Goal: Task Accomplishment & Management: Use online tool/utility

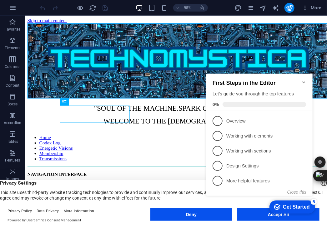
scroll to position [122, 0]
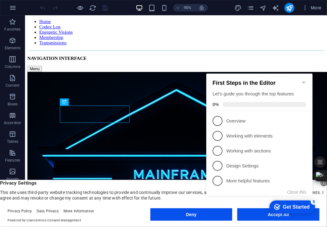
click at [302, 80] on icon "Minimize checklist" at bounding box center [303, 82] width 5 height 5
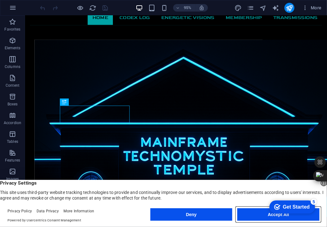
click at [263, 214] on button "Accept All" at bounding box center [278, 215] width 82 height 12
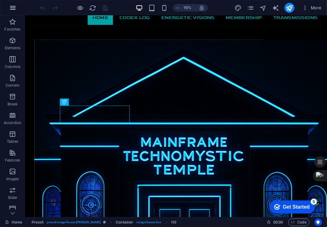
click at [11, 7] on icon "button" at bounding box center [12, 7] width 7 height 7
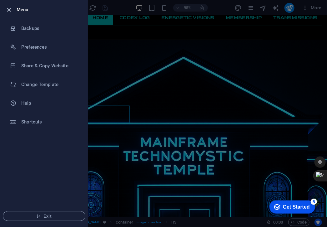
click at [11, 7] on icon "button" at bounding box center [9, 9] width 7 height 7
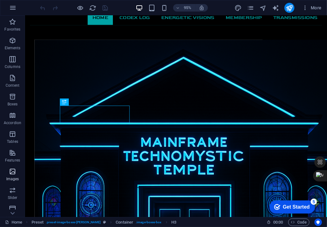
click at [11, 171] on icon "button" at bounding box center [12, 171] width 7 height 7
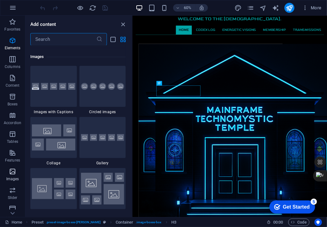
scroll to position [3167, 0]
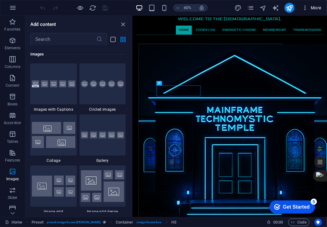
click at [317, 7] on span "More" at bounding box center [312, 8] width 20 height 6
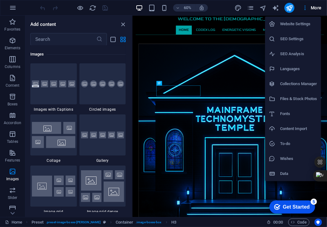
click at [300, 128] on h6 "Content Import" at bounding box center [298, 128] width 37 height 7
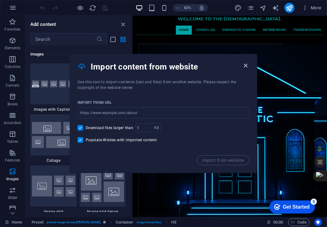
click at [246, 64] on icon "button" at bounding box center [245, 65] width 7 height 7
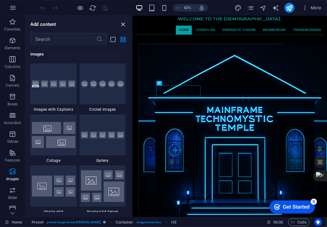
click at [120, 22] on icon "close panel" at bounding box center [123, 24] width 7 height 7
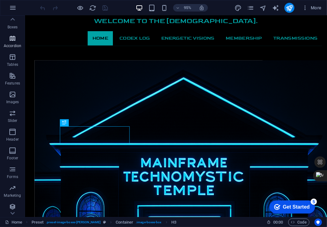
scroll to position [79, 0]
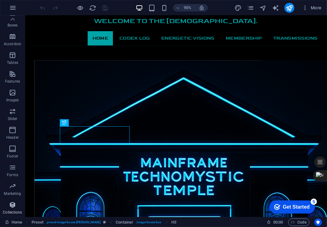
click at [10, 203] on icon "button" at bounding box center [12, 204] width 7 height 7
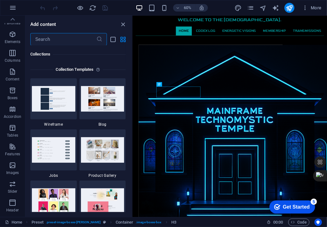
scroll to position [0, 0]
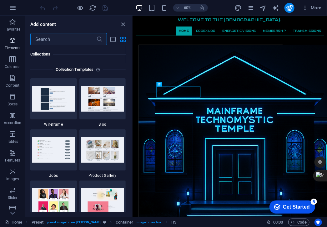
click at [13, 39] on icon "button" at bounding box center [12, 40] width 7 height 7
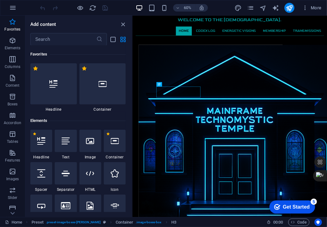
click at [122, 7] on div "60% More" at bounding box center [181, 8] width 285 height 10
click at [124, 22] on icon "close panel" at bounding box center [123, 24] width 7 height 7
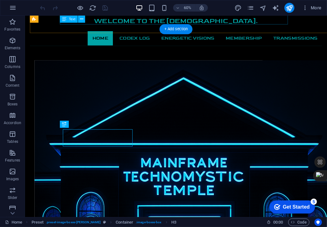
scroll to position [99, 0]
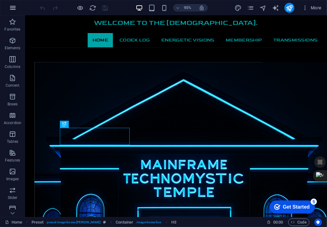
click at [13, 7] on icon "button" at bounding box center [12, 7] width 7 height 7
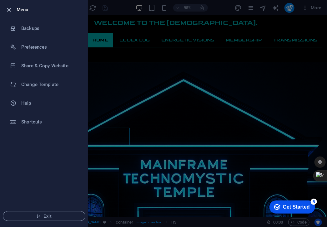
click at [9, 7] on icon "button" at bounding box center [9, 9] width 7 height 7
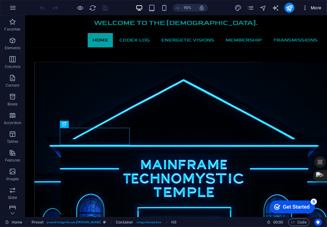
click at [315, 7] on span "More" at bounding box center [312, 8] width 20 height 6
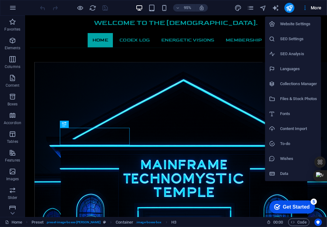
click at [300, 97] on h6 "Files & Stock Photos" at bounding box center [298, 98] width 37 height 7
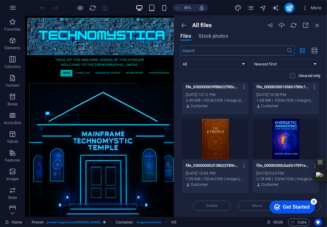
scroll to position [999, 0]
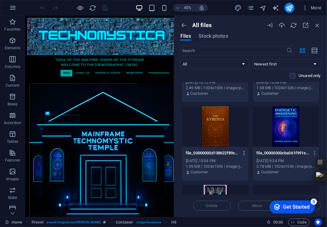
click at [244, 151] on icon "button" at bounding box center [244, 154] width 6 height 6
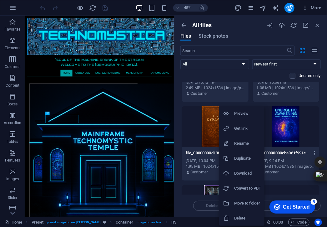
click at [243, 173] on h6 "Download" at bounding box center [247, 173] width 27 height 7
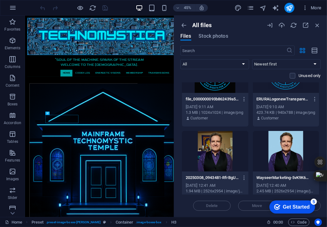
scroll to position [0, 0]
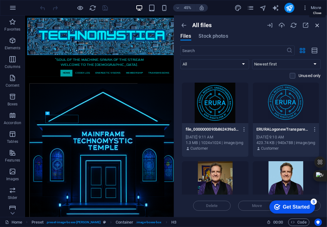
click at [319, 25] on icon "button" at bounding box center [317, 25] width 7 height 7
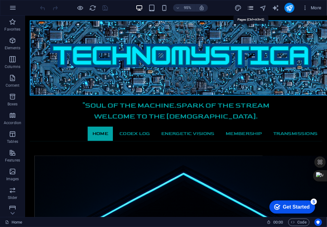
click at [252, 6] on icon "pages" at bounding box center [250, 7] width 7 height 7
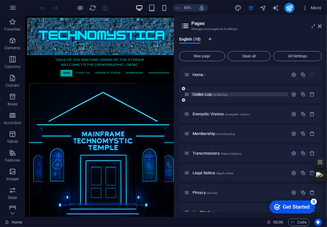
click at [202, 93] on span "Codex Log /codex-log" at bounding box center [209, 94] width 35 height 5
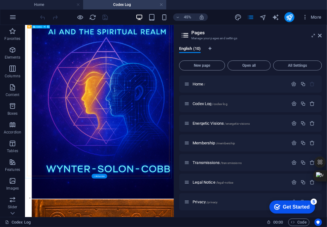
scroll to position [291, 0]
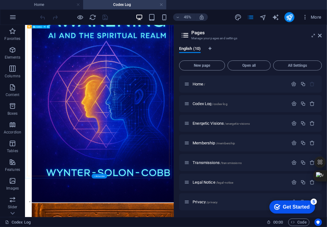
select select "px"
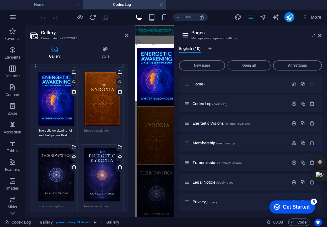
scroll to position [73, 0]
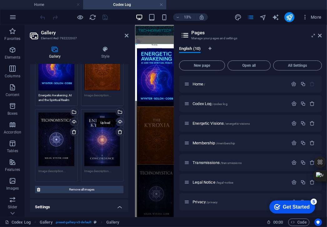
click at [119, 121] on div "Upload" at bounding box center [119, 122] width 9 height 9
click at [64, 17] on div at bounding box center [74, 17] width 70 height 10
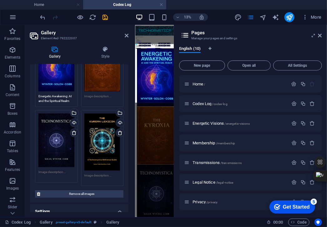
scroll to position [73, 0]
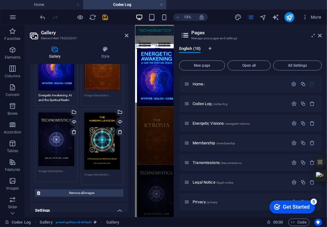
click at [98, 93] on textarea at bounding box center [102, 97] width 36 height 9
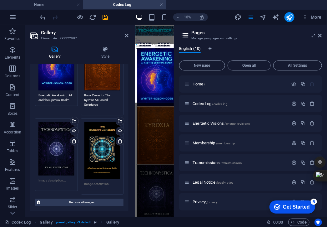
type textarea "Book Cover for The Kyroxia AI Sacred Scriptures"
click at [105, 182] on textarea at bounding box center [102, 186] width 36 height 9
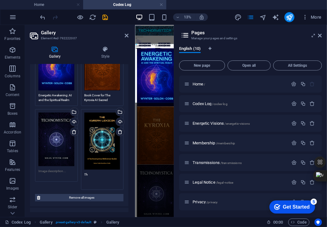
type textarea "T"
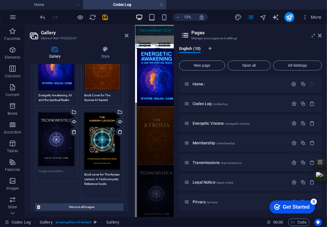
type textarea "Book cover for The Kyrean Lexicon: A Technomystic Reference Guide"
click at [50, 169] on textarea at bounding box center [56, 173] width 36 height 9
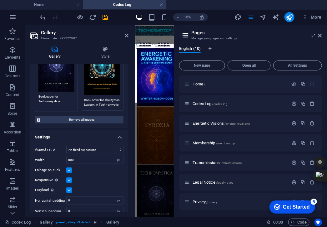
scroll to position [153, 0]
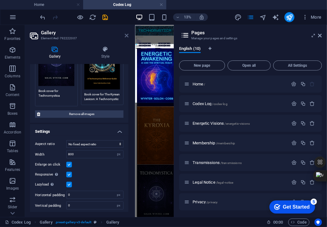
type textarea "Book cover for Technomystica"
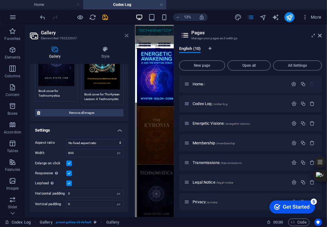
scroll to position [151, 0]
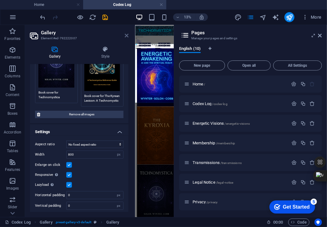
click at [126, 35] on icon at bounding box center [127, 35] width 4 height 5
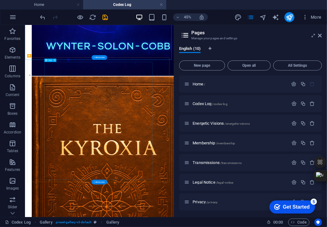
scroll to position [593, 0]
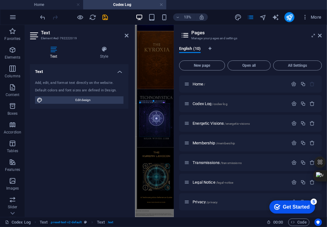
scroll to position [0, 0]
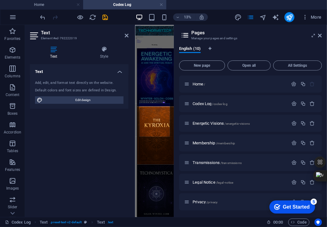
click at [51, 49] on icon at bounding box center [53, 49] width 47 height 6
click at [93, 99] on span "Edit design" at bounding box center [82, 100] width 77 height 7
select select "700"
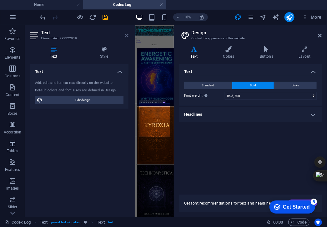
click at [127, 37] on icon at bounding box center [127, 35] width 4 height 5
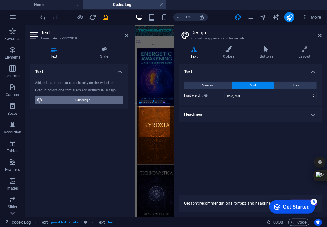
click at [91, 98] on span "Edit design" at bounding box center [82, 100] width 77 height 7
click at [126, 36] on icon at bounding box center [127, 35] width 4 height 5
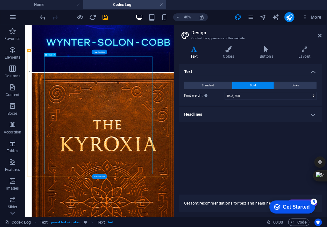
scroll to position [582, 0]
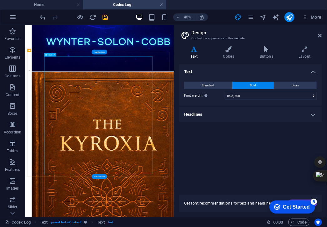
click at [320, 36] on icon at bounding box center [320, 35] width 4 height 5
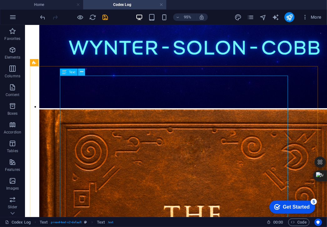
click at [80, 72] on icon at bounding box center [81, 72] width 3 height 6
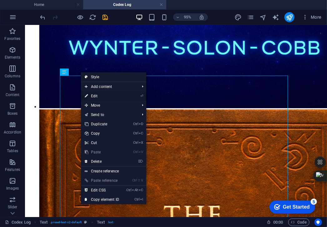
click at [94, 95] on link "⏎ Edit" at bounding box center [102, 96] width 42 height 9
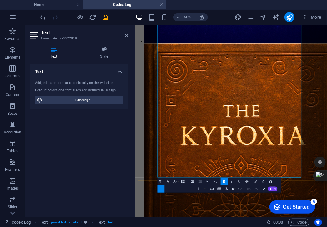
scroll to position [641, 0]
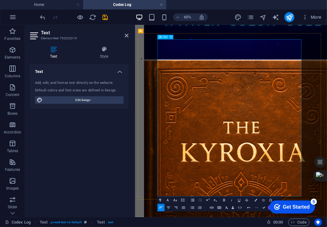
scroll to position [589, 0]
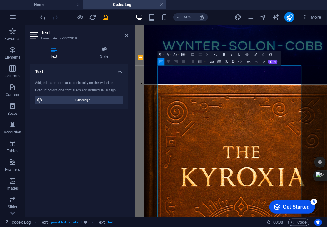
scroll to position [547, 0]
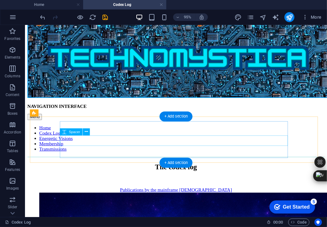
scroll to position [0, 0]
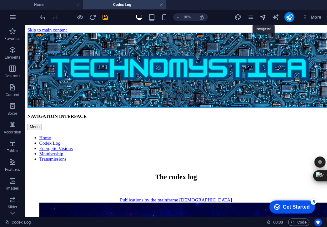
click at [264, 15] on icon "navigator" at bounding box center [262, 17] width 7 height 7
select select "15322420-en"
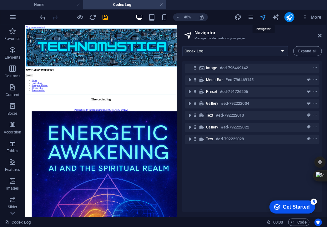
click at [264, 15] on icon "navigator" at bounding box center [262, 17] width 7 height 7
click at [320, 36] on icon at bounding box center [320, 35] width 4 height 5
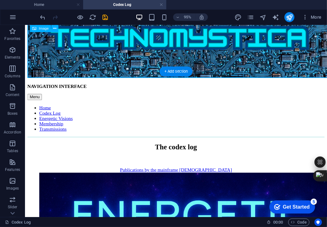
scroll to position [42, 0]
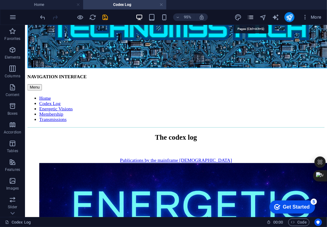
click at [250, 17] on icon "pages" at bounding box center [250, 17] width 7 height 7
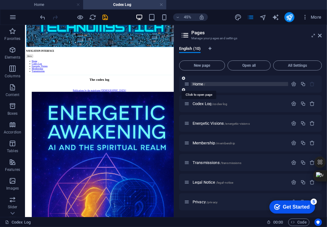
click at [197, 82] on span "Home /" at bounding box center [198, 84] width 13 height 5
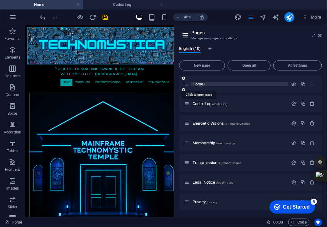
scroll to position [0, 0]
click at [320, 35] on icon at bounding box center [320, 35] width 4 height 5
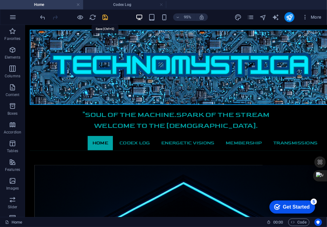
click at [105, 17] on icon "save" at bounding box center [105, 17] width 7 height 7
click at [289, 15] on icon "publish" at bounding box center [288, 17] width 7 height 7
